Goal: Check status

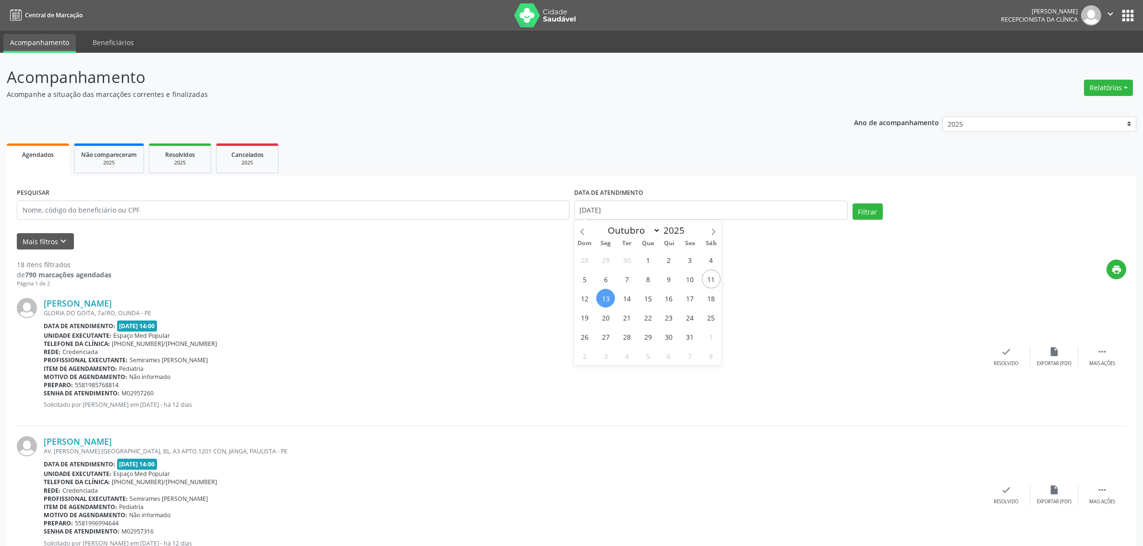
select select "9"
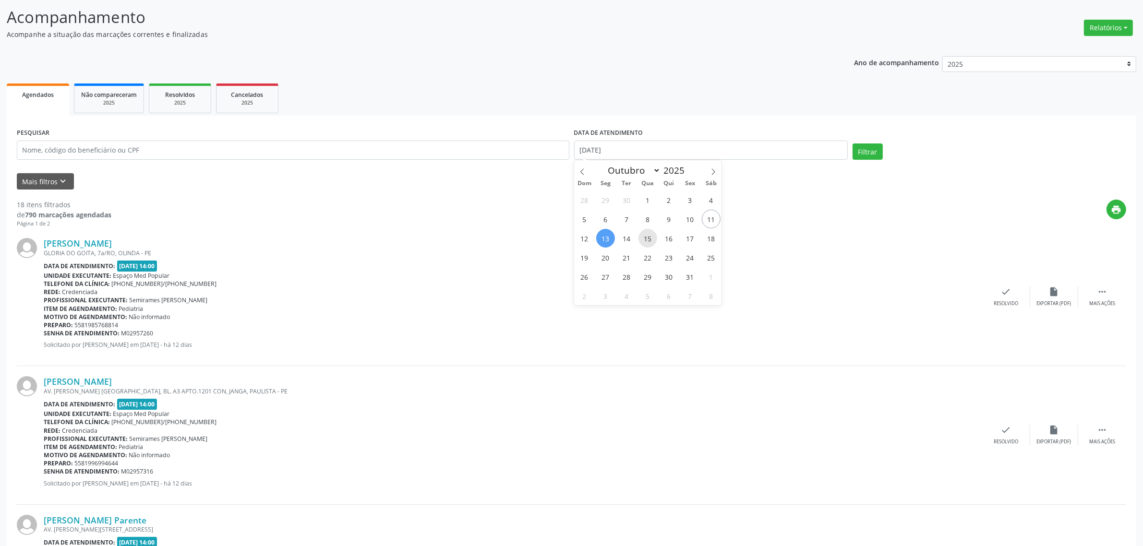
click at [646, 241] on span "15" at bounding box center [647, 238] width 19 height 19
type input "[DATE]"
click at [646, 241] on span "15" at bounding box center [647, 238] width 19 height 19
click at [866, 154] on button "Filtrar" at bounding box center [868, 152] width 30 height 16
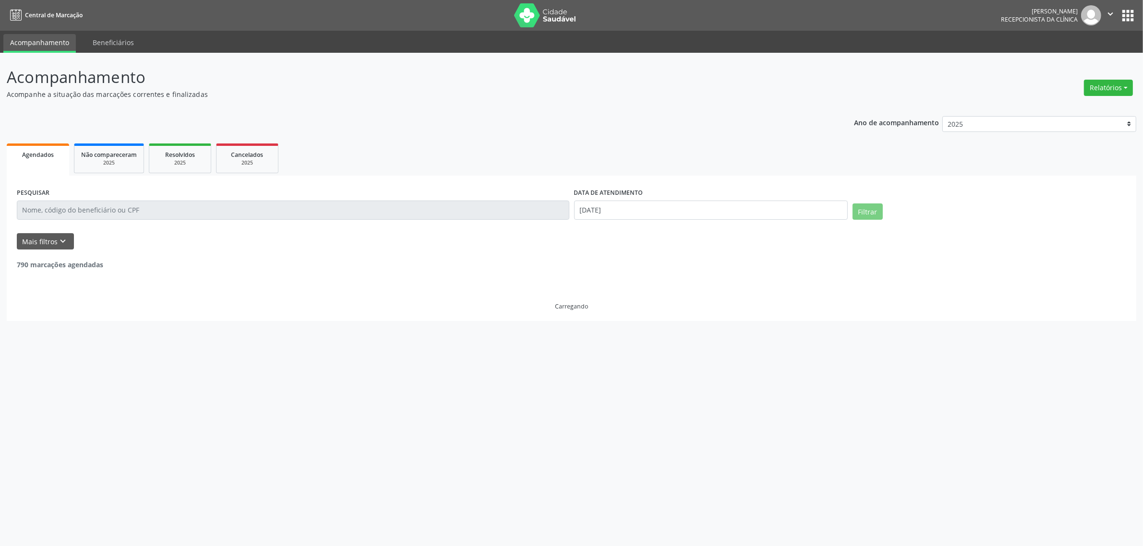
scroll to position [0, 0]
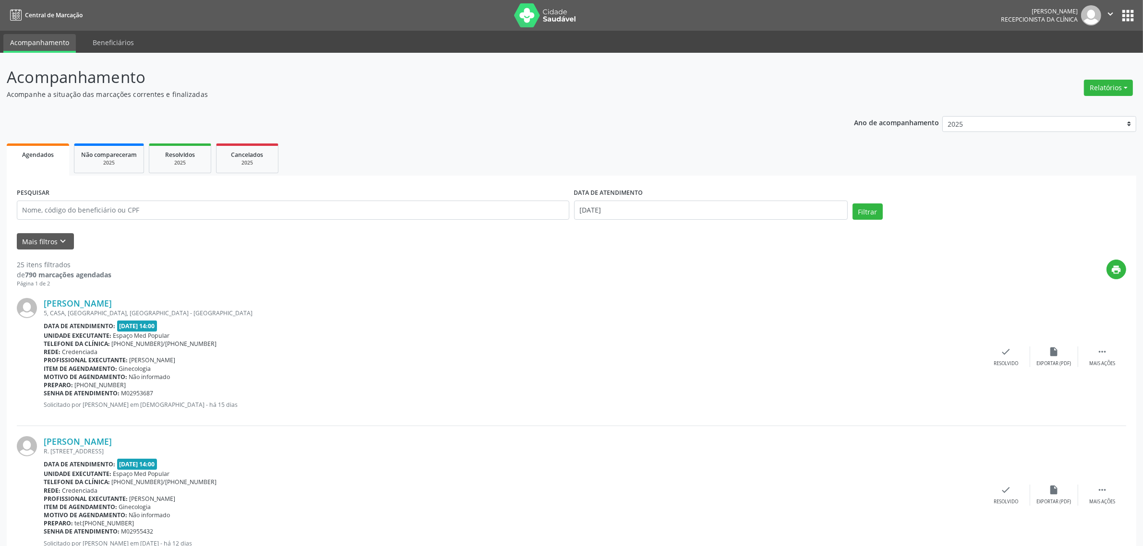
click at [287, 275] on div "print" at bounding box center [618, 274] width 1015 height 28
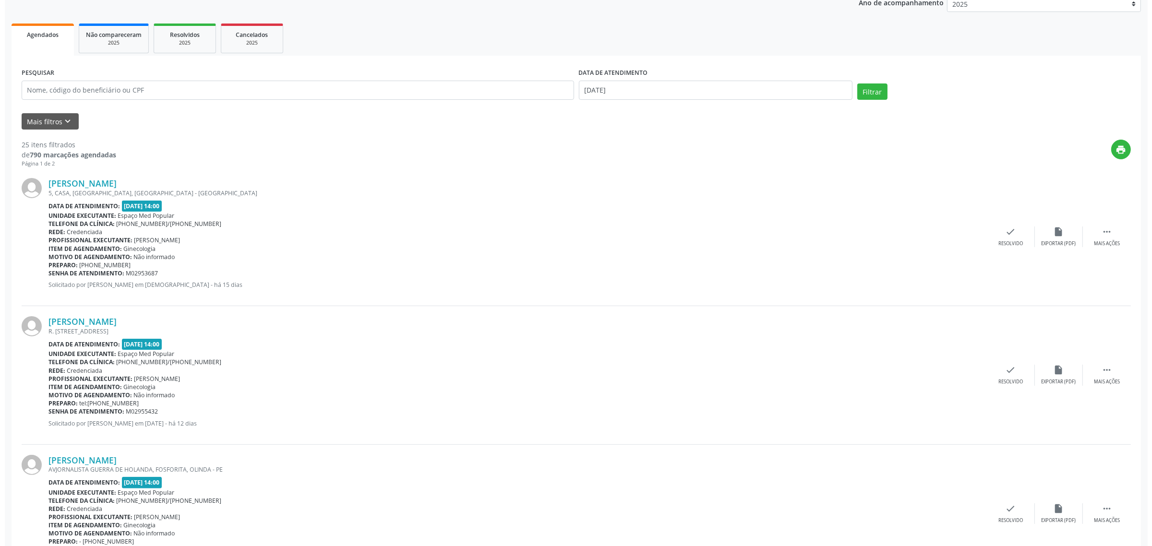
scroll to position [180, 0]
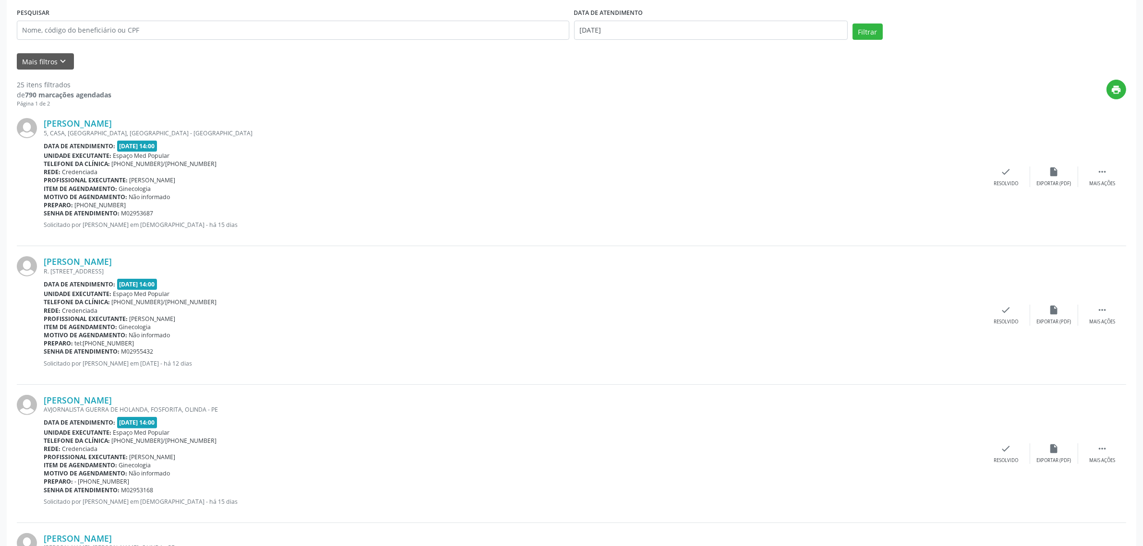
drag, startPoint x: 143, startPoint y: 120, endPoint x: 41, endPoint y: 122, distance: 101.3
click at [41, 122] on div "[PERSON_NAME] 5, CASA, [GEOGRAPHIC_DATA], [GEOGRAPHIC_DATA] - [GEOGRAPHIC_DATA]…" at bounding box center [571, 177] width 1109 height 138
copy div "[PERSON_NAME]"
click at [101, 120] on link "[PERSON_NAME]" at bounding box center [78, 123] width 68 height 11
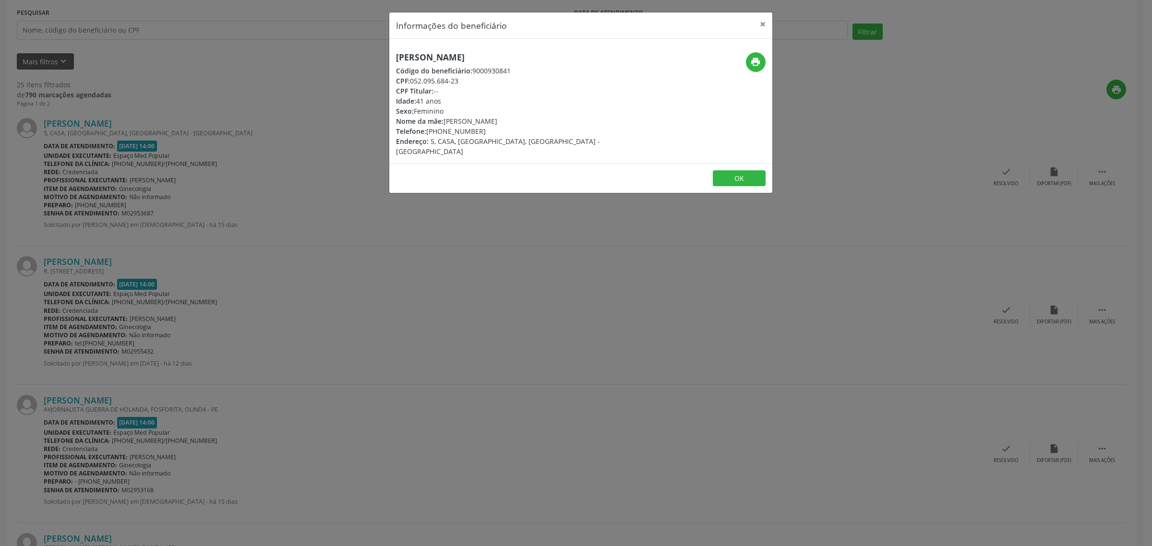
drag, startPoint x: 473, startPoint y: 133, endPoint x: 430, endPoint y: 133, distance: 43.7
click at [430, 133] on div "Telefone: [PHONE_NUMBER]" at bounding box center [517, 131] width 242 height 10
copy div "81) 97116-5083"
